Goal: Task Accomplishment & Management: Manage account settings

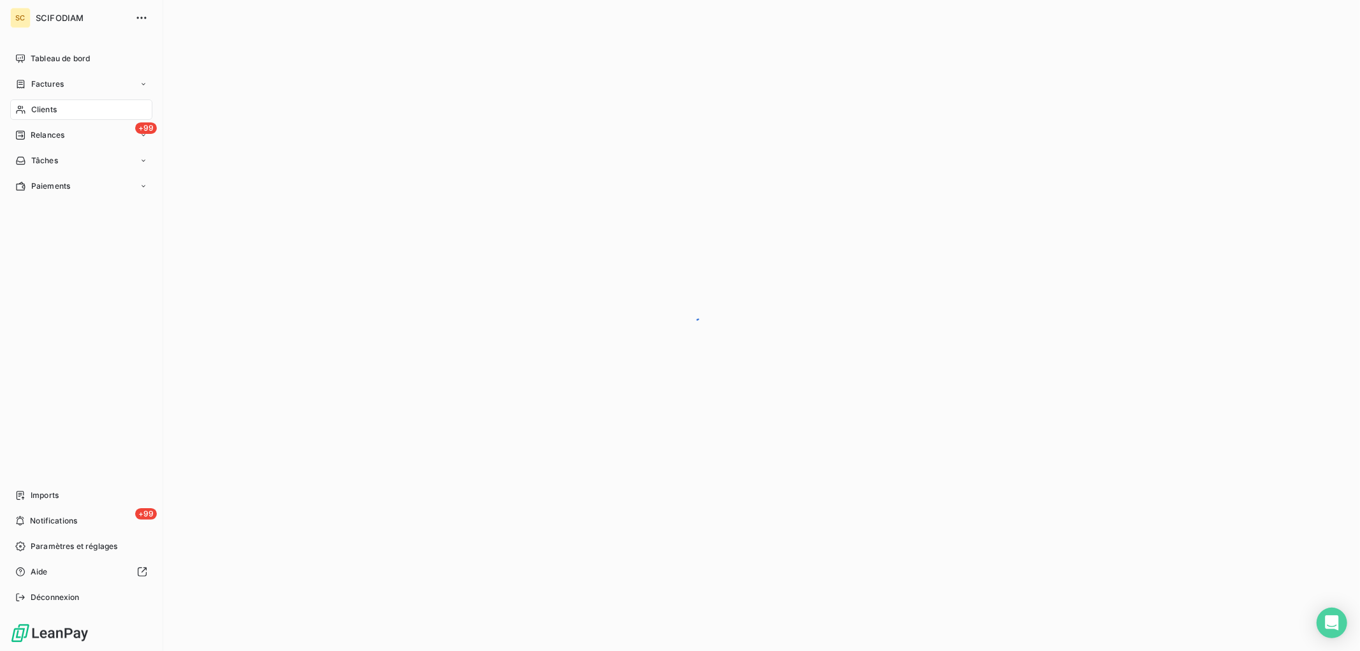
click at [29, 113] on div "Clients" at bounding box center [81, 109] width 142 height 20
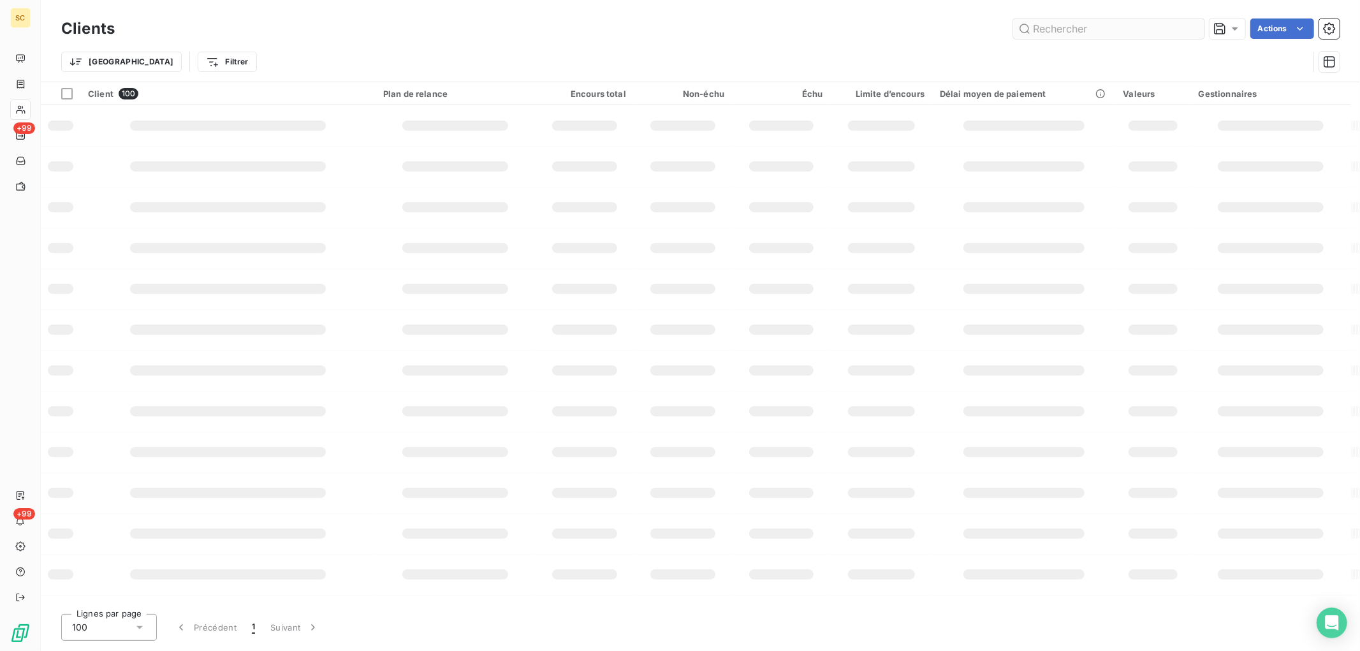
click at [1071, 31] on input "text" at bounding box center [1108, 28] width 191 height 20
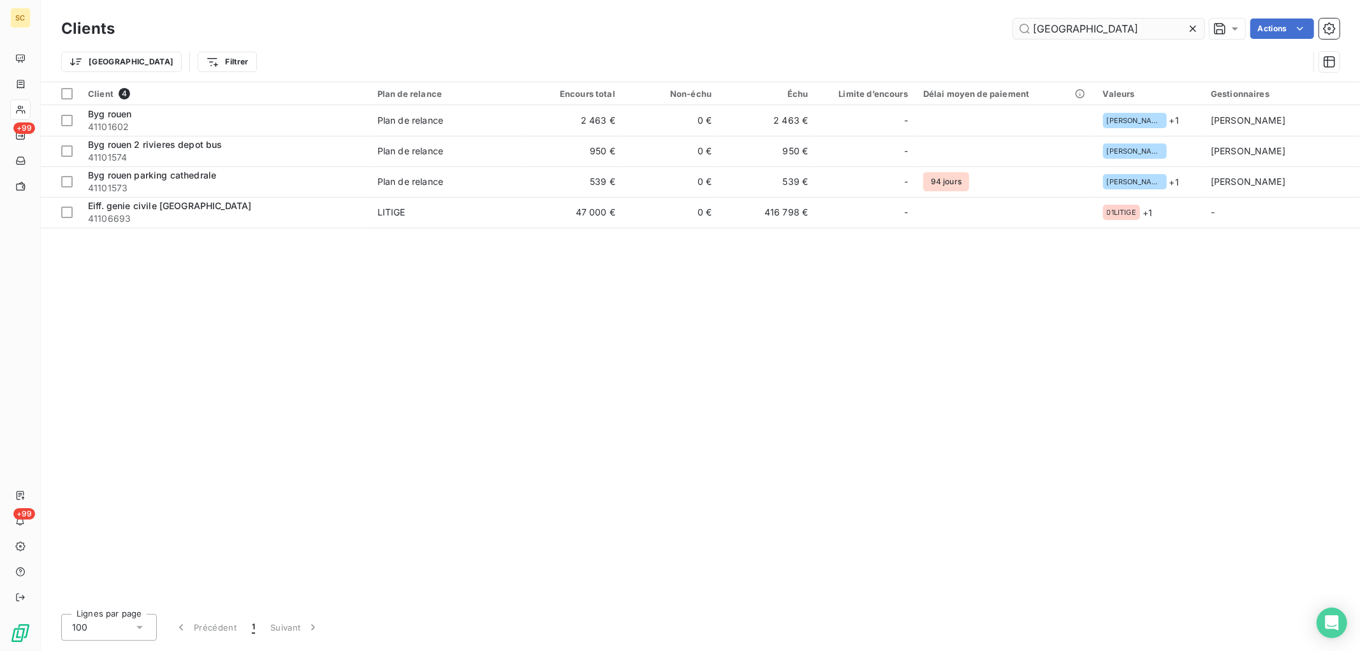
type input "[GEOGRAPHIC_DATA]"
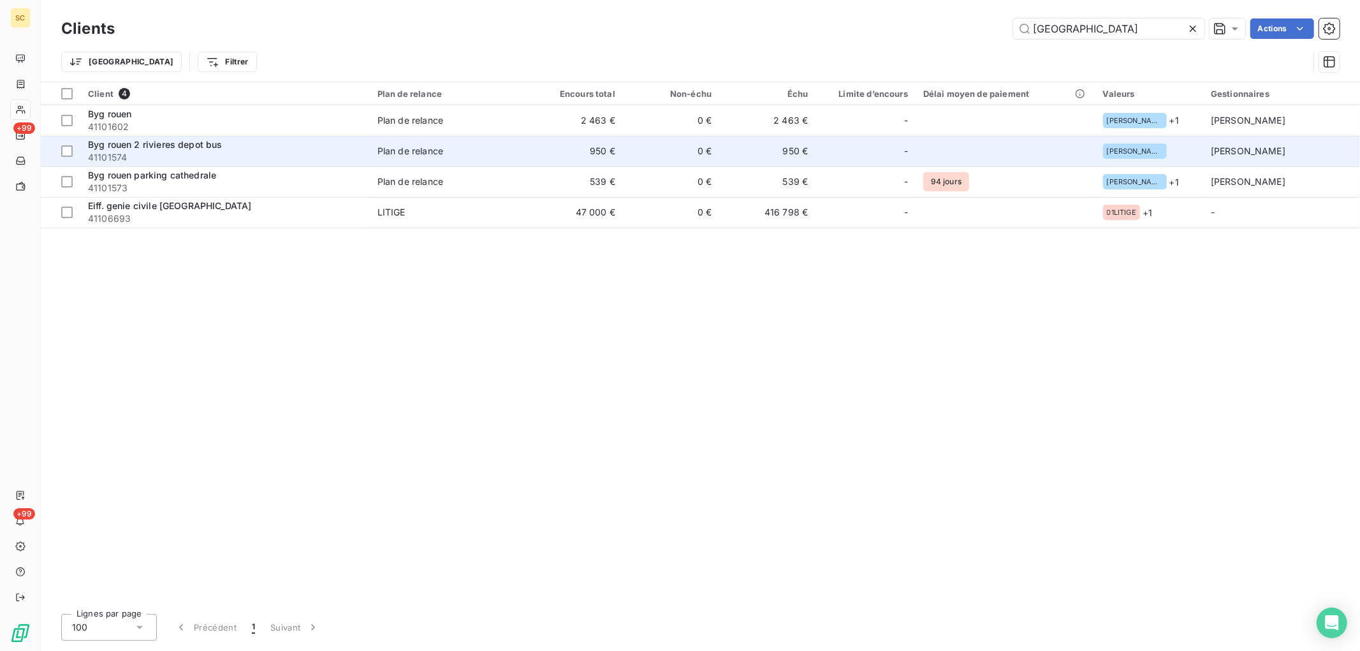
click at [467, 143] on td "Plan de relance" at bounding box center [448, 151] width 157 height 31
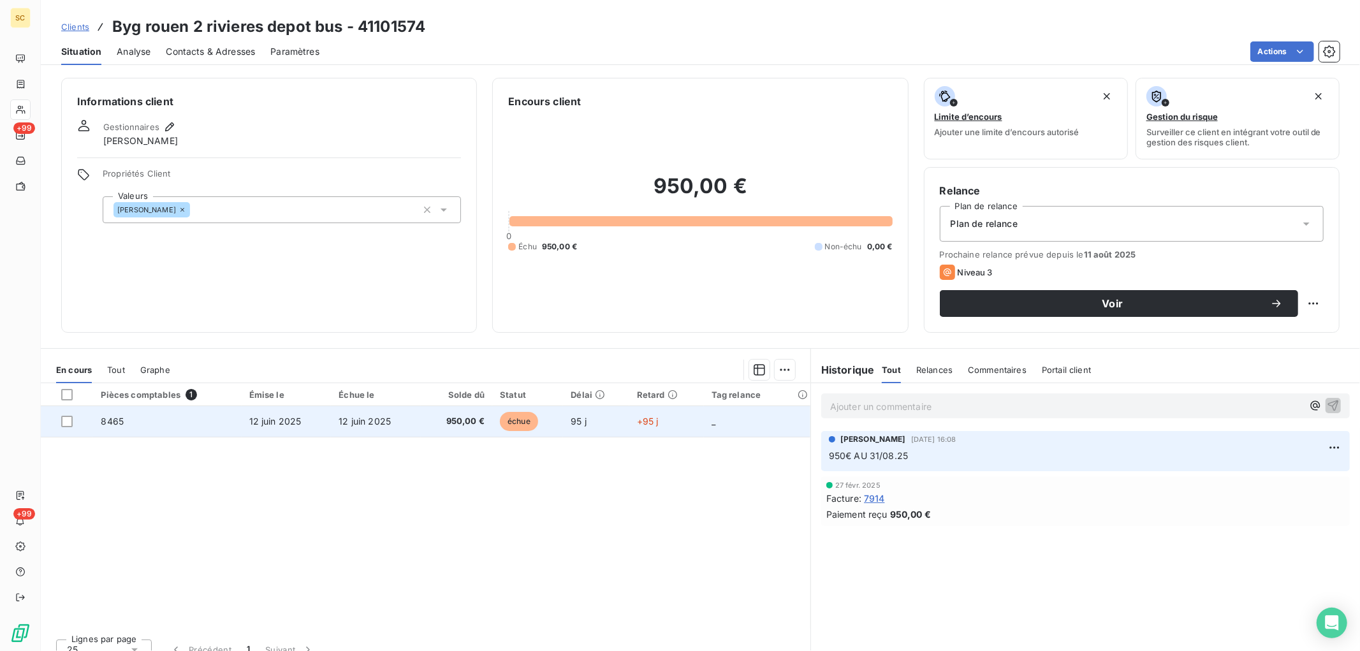
click at [360, 426] on td "12 juin 2025" at bounding box center [376, 421] width 90 height 31
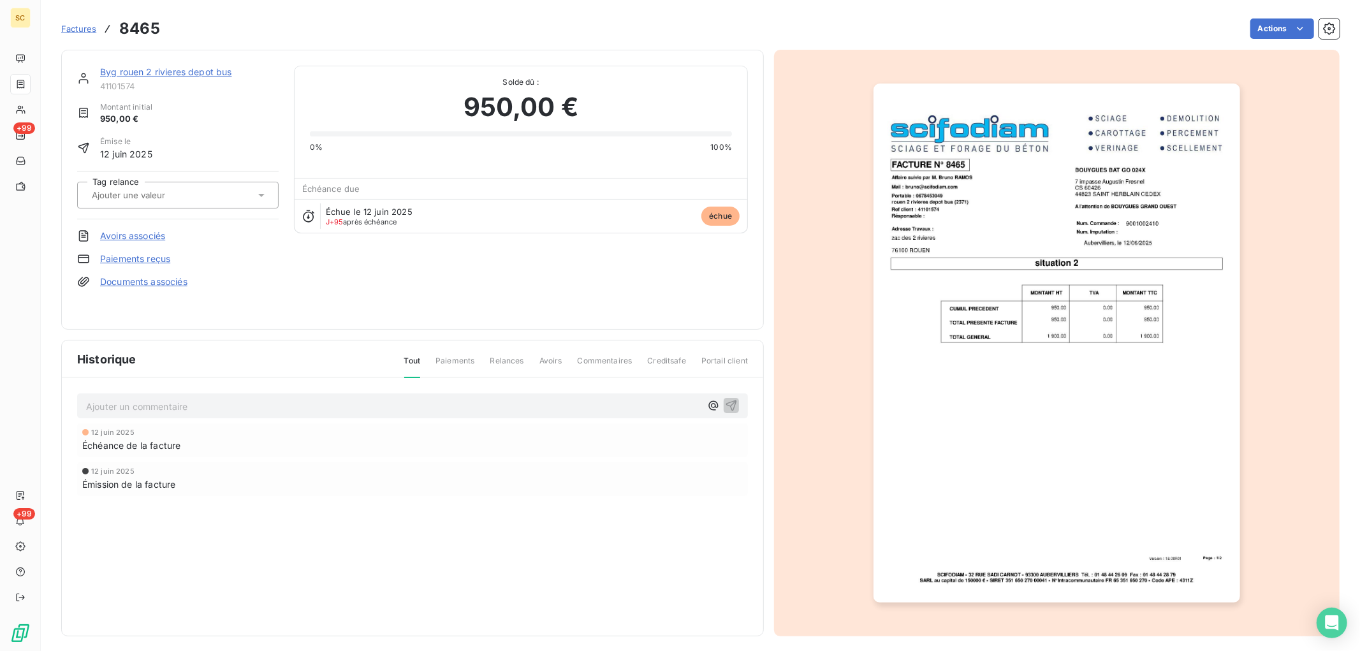
click at [130, 258] on link "Paiements reçus" at bounding box center [135, 258] width 70 height 13
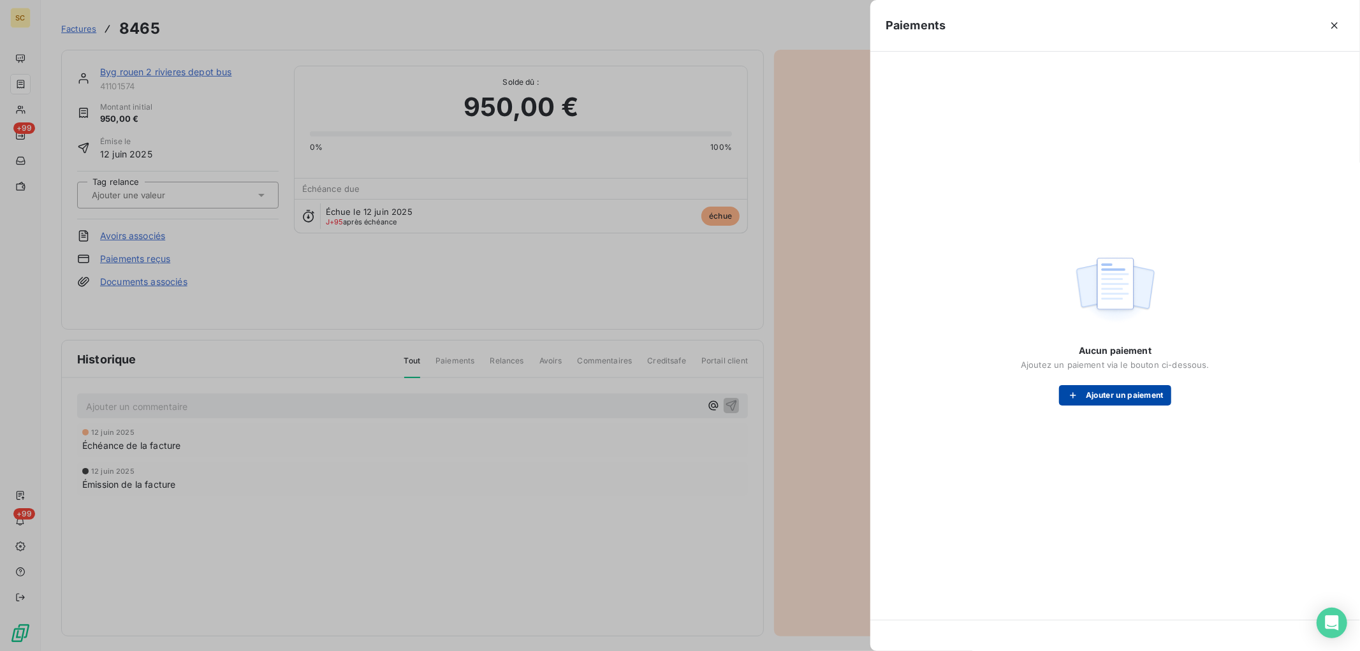
click at [1101, 399] on button "Ajouter un paiement" at bounding box center [1115, 395] width 112 height 20
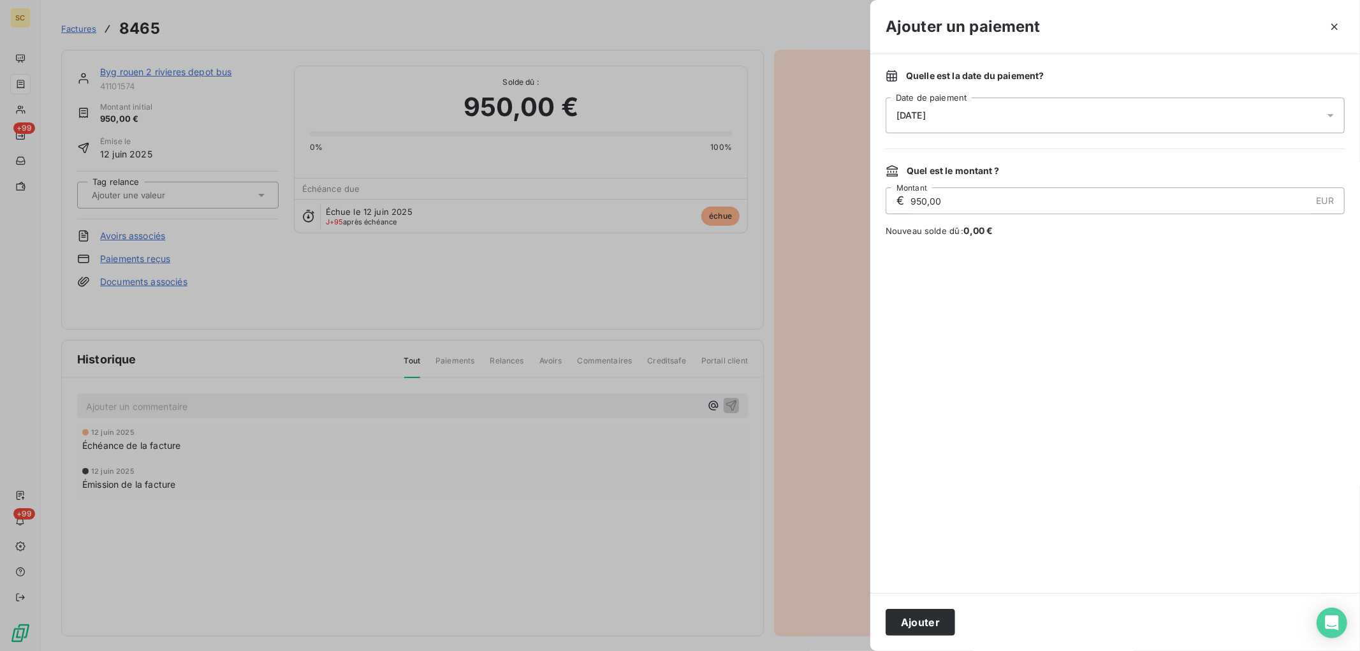
click at [967, 113] on div "[DATE]" at bounding box center [1115, 116] width 459 height 36
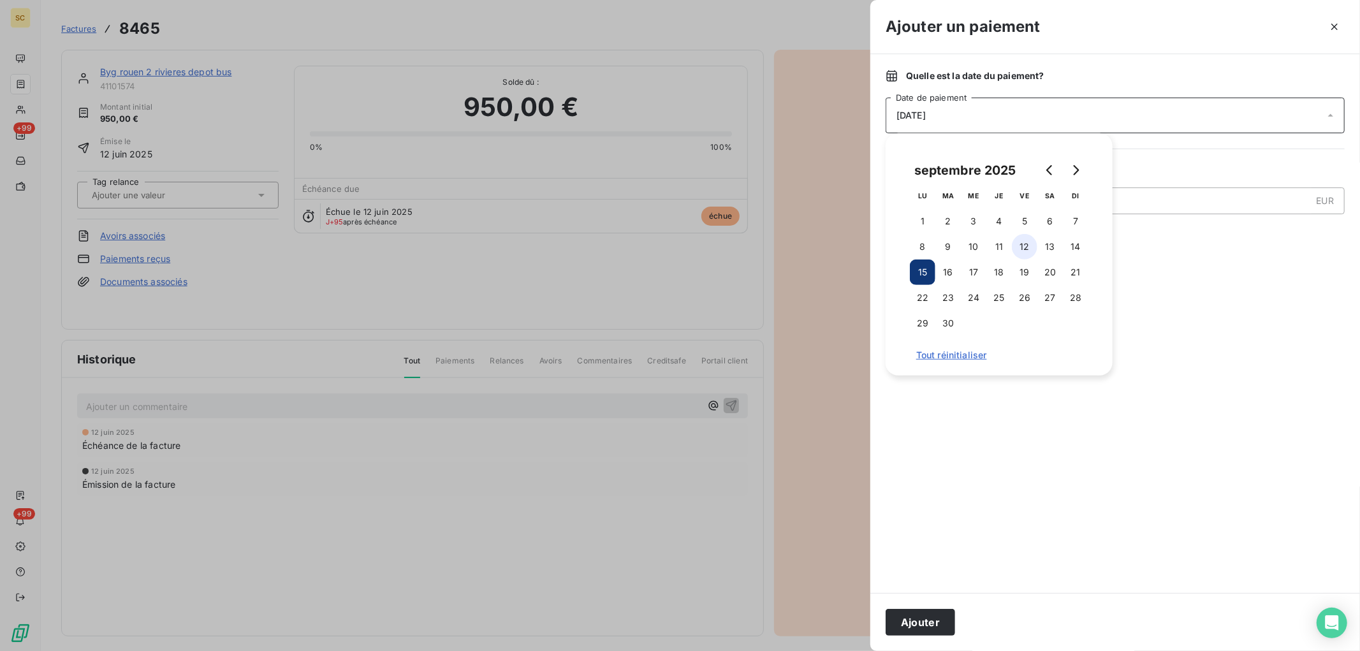
click at [1030, 245] on button "12" at bounding box center [1025, 247] width 26 height 26
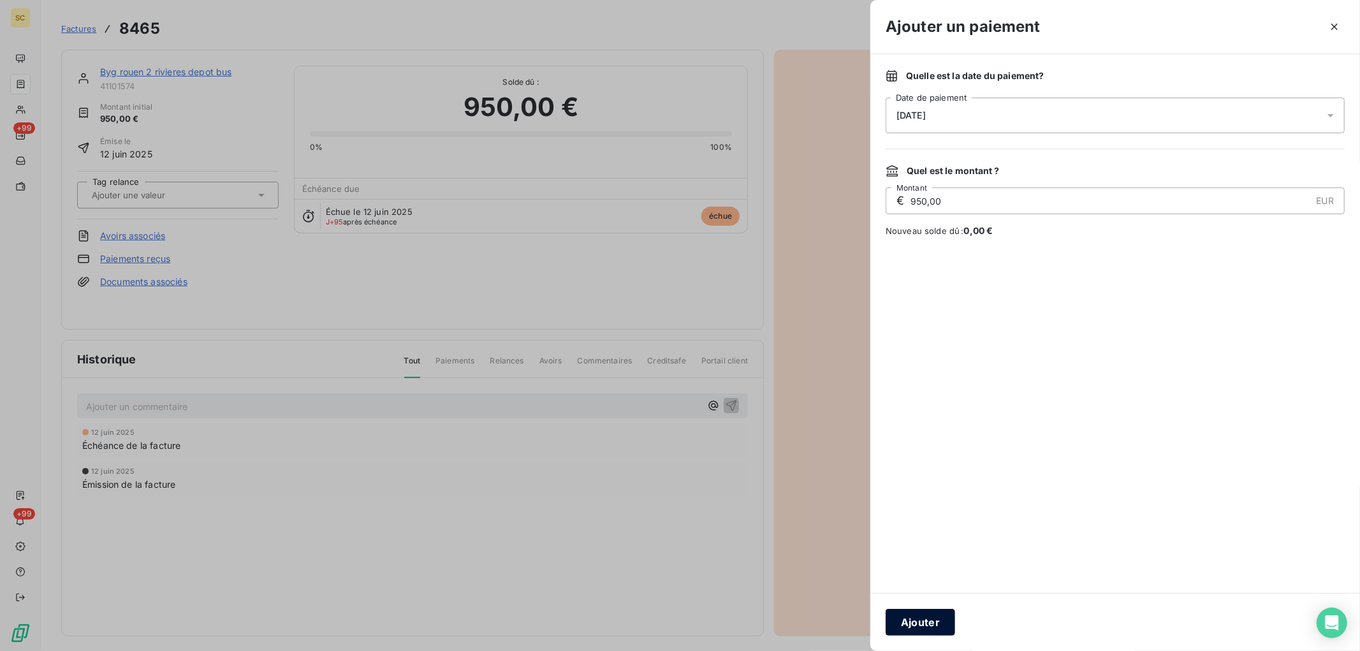
click at [931, 615] on button "Ajouter" at bounding box center [921, 622] width 70 height 27
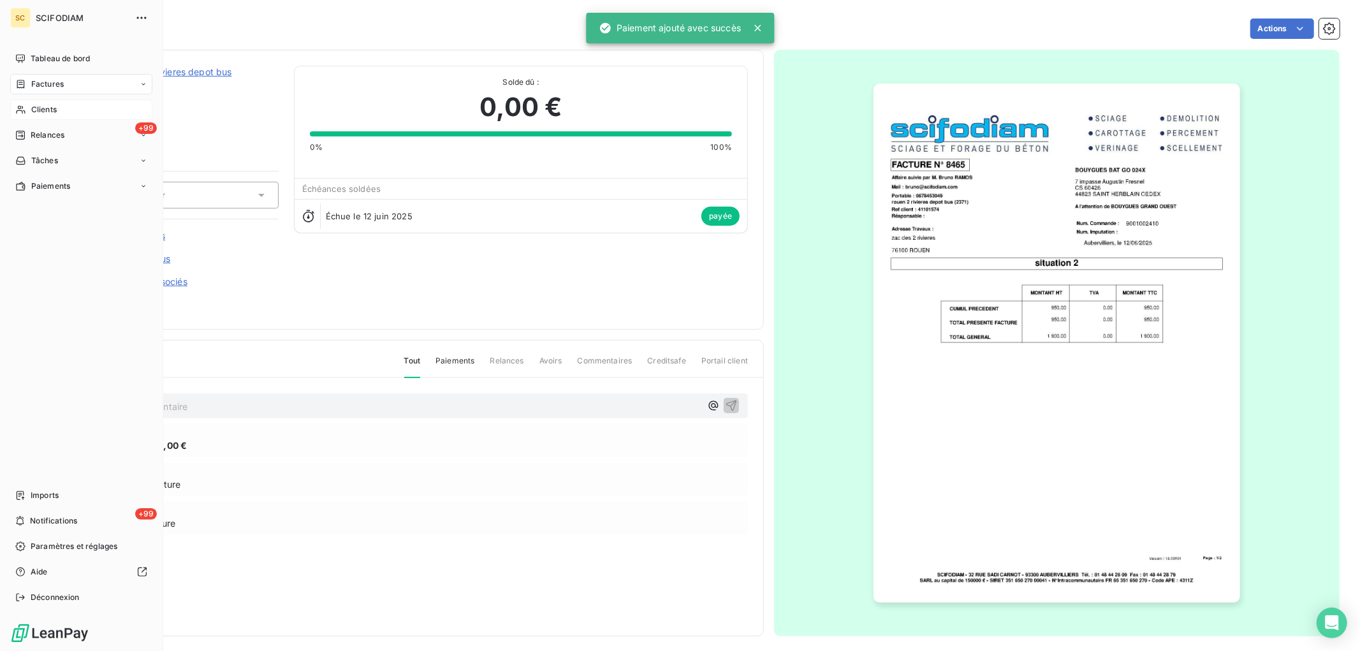
click at [53, 107] on span "Clients" at bounding box center [44, 109] width 26 height 11
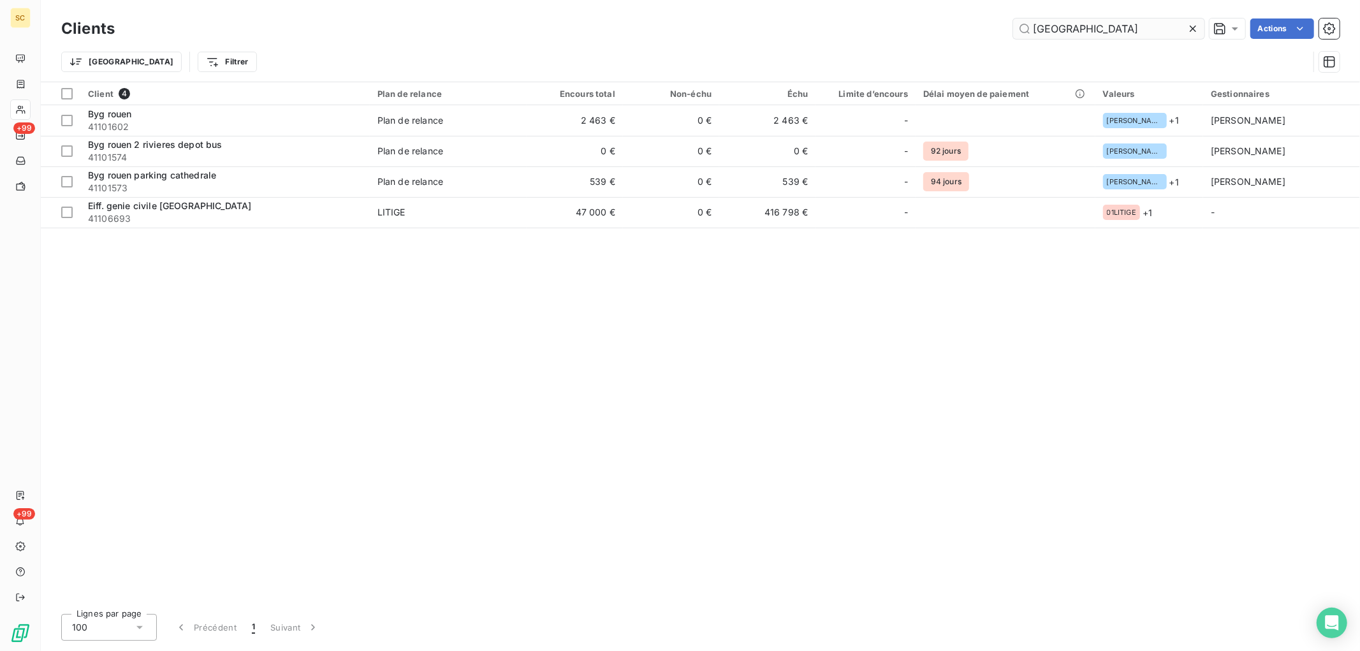
drag, startPoint x: 1063, startPoint y: 30, endPoint x: 1092, endPoint y: 31, distance: 29.3
click at [1093, 29] on input "[GEOGRAPHIC_DATA]" at bounding box center [1108, 28] width 191 height 20
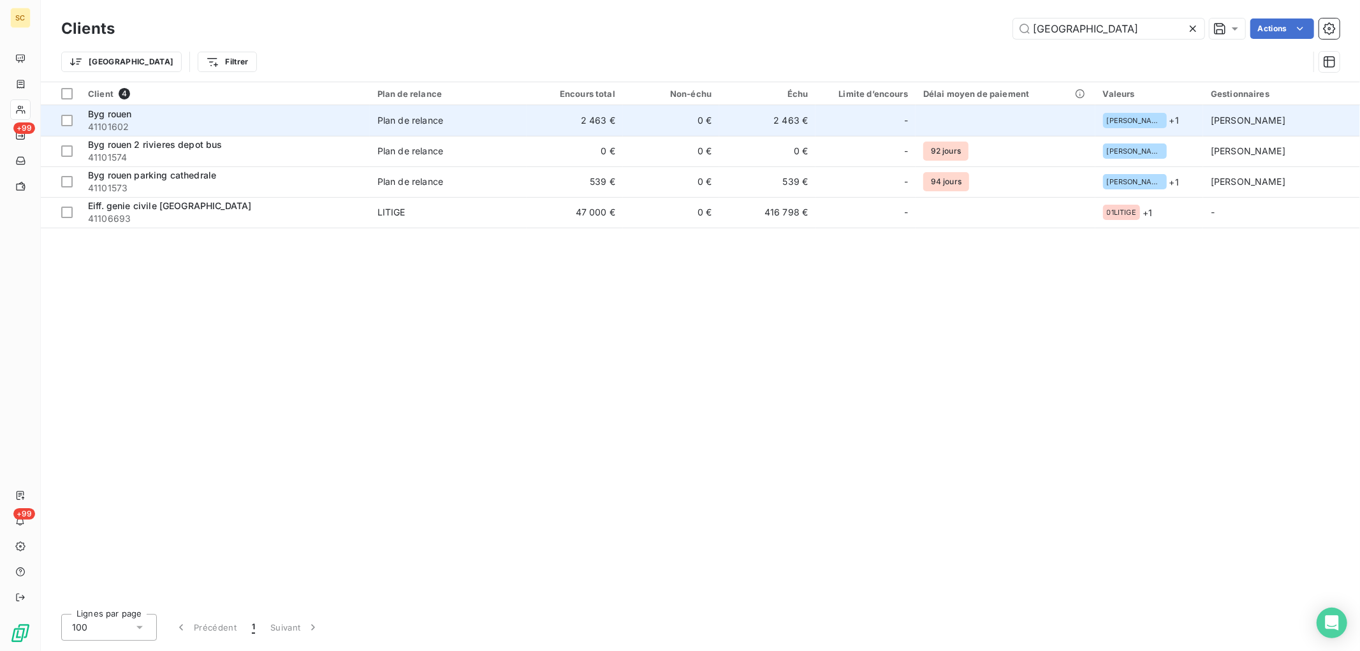
click at [468, 120] on span "Plan de relance" at bounding box center [448, 120] width 142 height 13
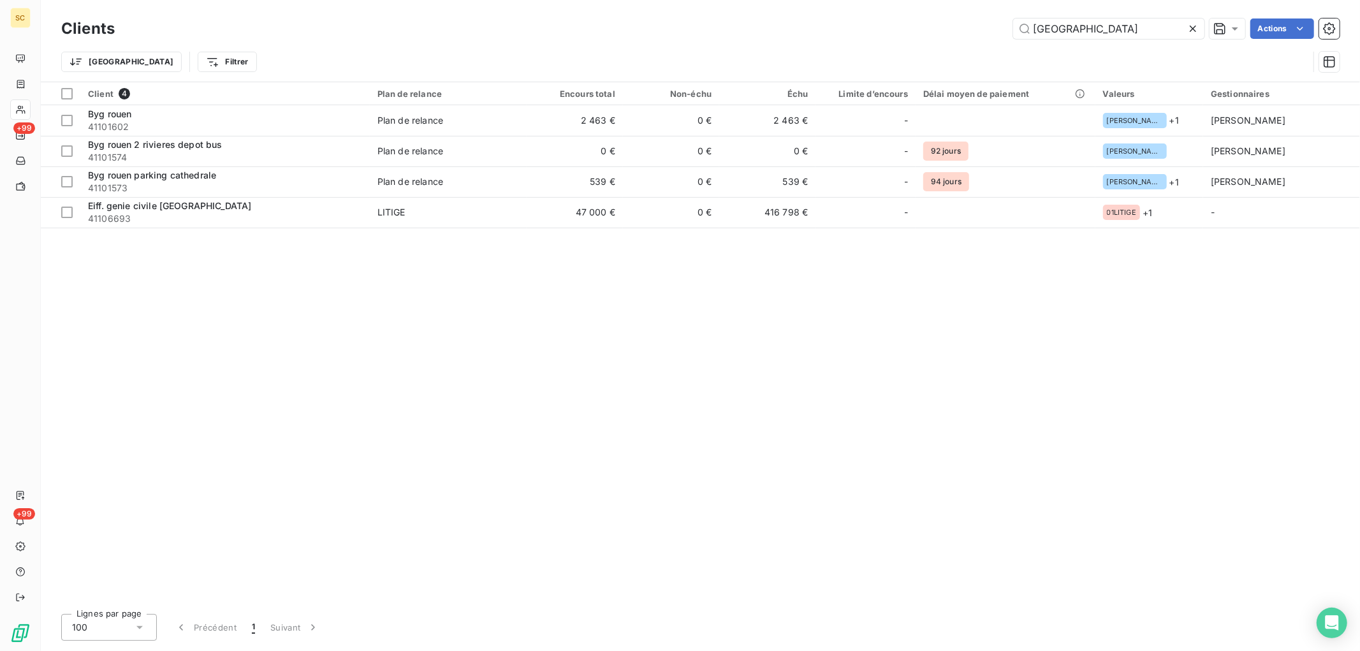
drag, startPoint x: 1134, startPoint y: 26, endPoint x: 620, endPoint y: 6, distance: 514.3
click at [617, 20] on div "rouen Actions" at bounding box center [735, 28] width 1210 height 20
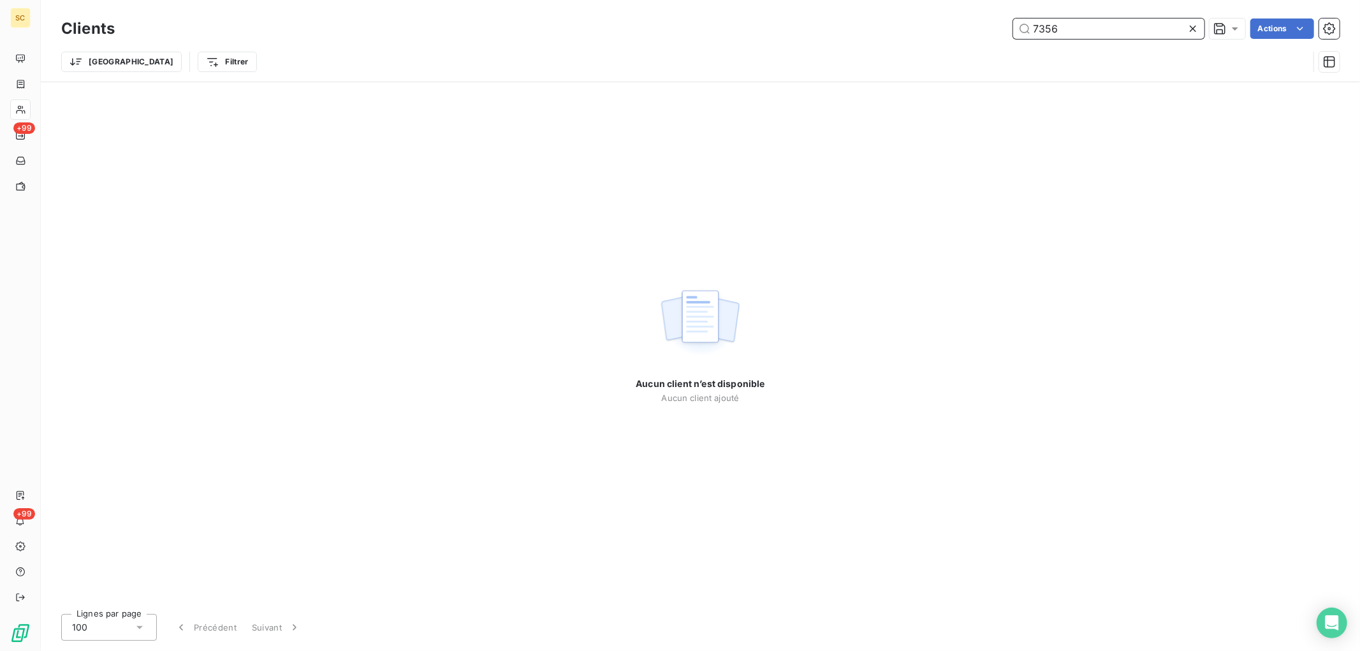
drag, startPoint x: 1094, startPoint y: 28, endPoint x: 845, endPoint y: 15, distance: 249.7
click at [847, 15] on div "Clients 7356 Actions" at bounding box center [700, 28] width 1278 height 27
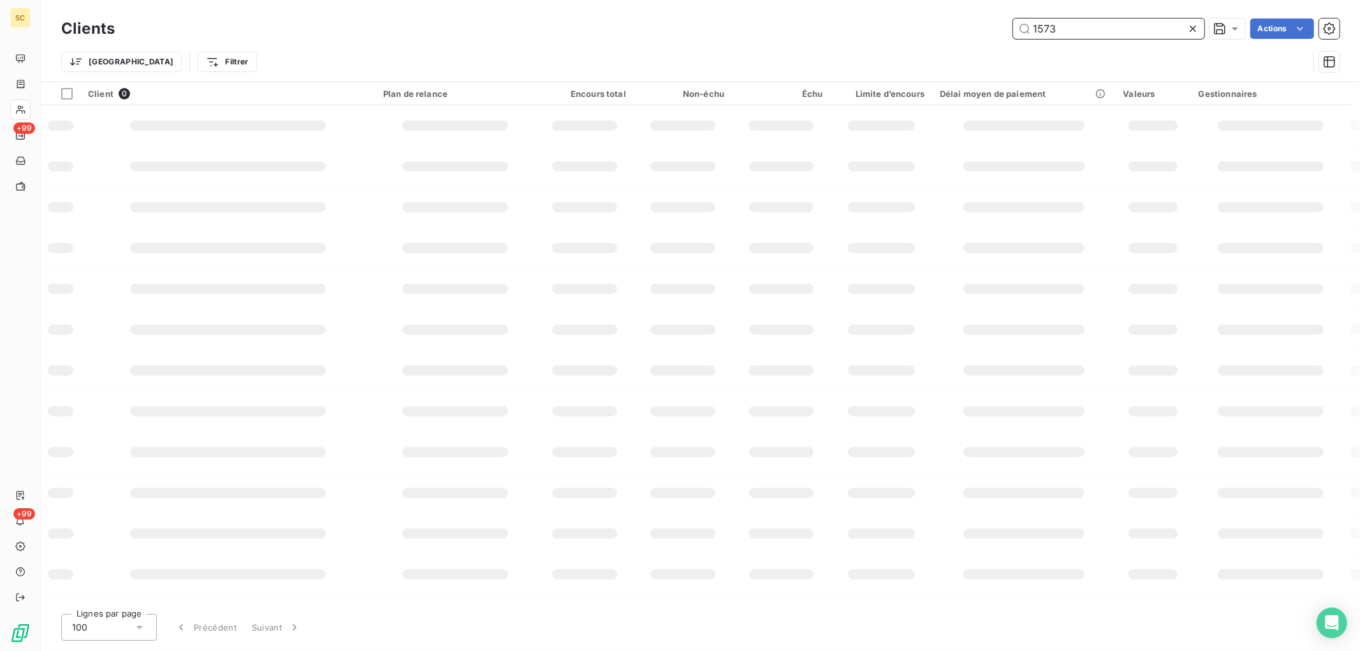
type input "1573"
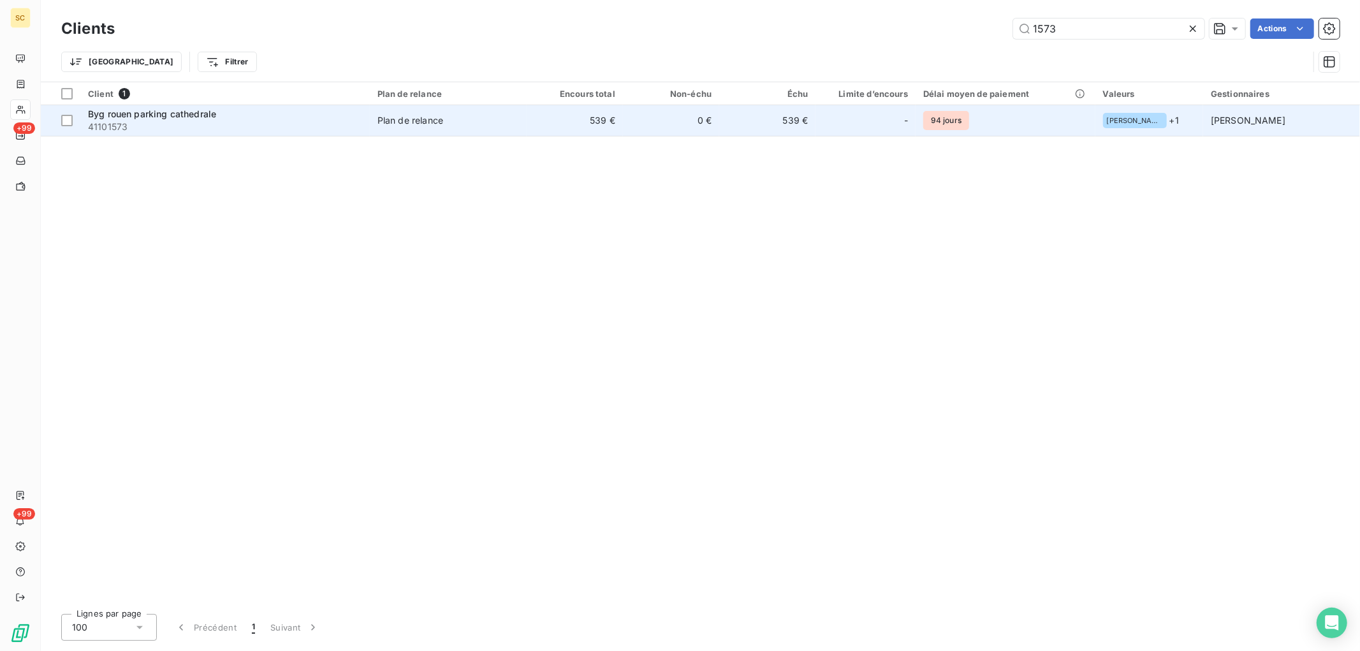
click at [448, 131] on td "Plan de relance" at bounding box center [448, 120] width 157 height 31
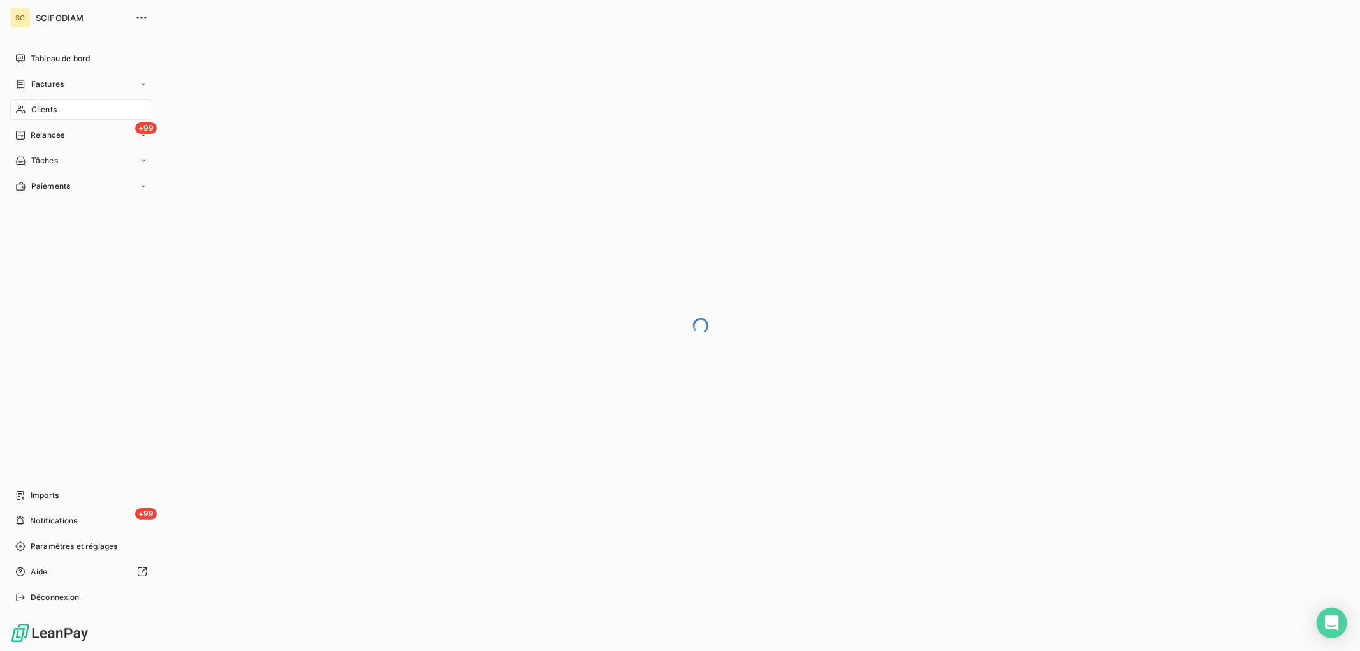
click at [23, 106] on icon at bounding box center [20, 110] width 11 height 10
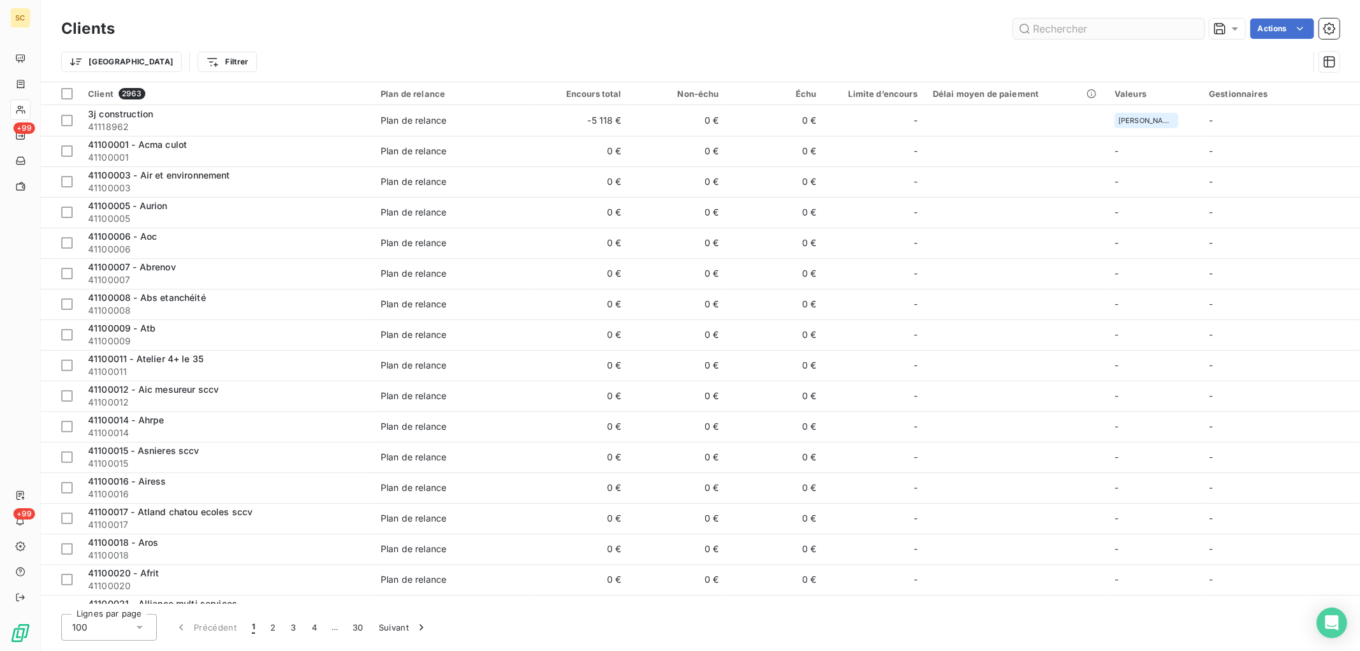
click at [1071, 28] on input "text" at bounding box center [1108, 28] width 191 height 20
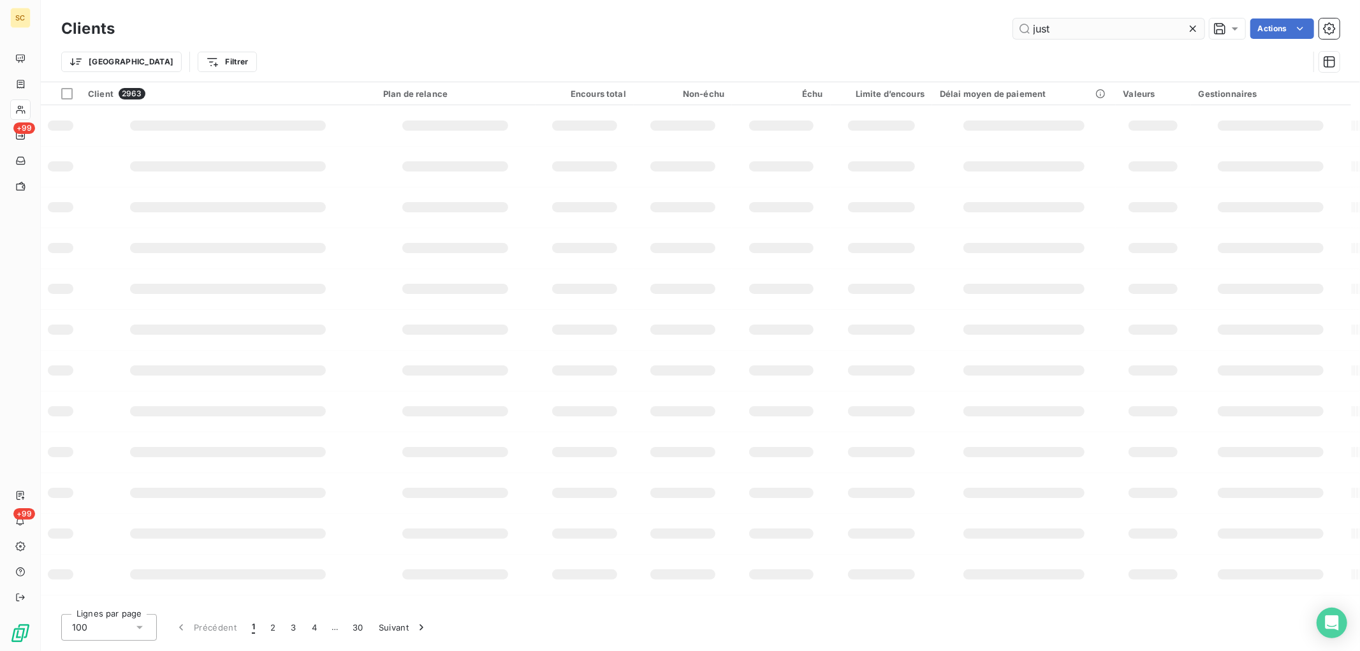
type input "just"
